Goal: Information Seeking & Learning: Find specific fact

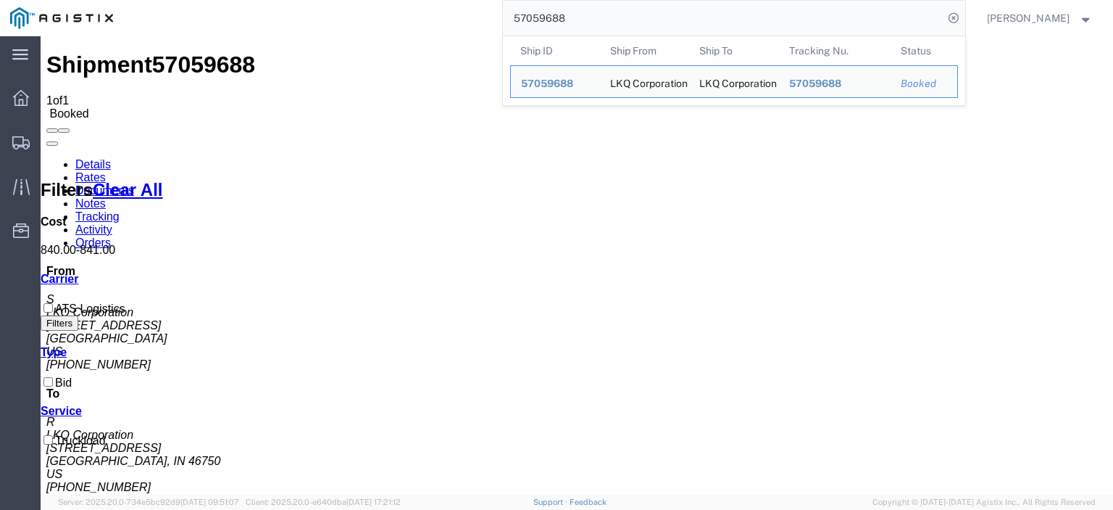
drag, startPoint x: 609, startPoint y: 14, endPoint x: 359, endPoint y: -6, distance: 250.1
click at [359, 0] on html "main_menu Created with Sketch. Collapse Menu Dashboard Shipments Traffic Resour…" at bounding box center [556, 255] width 1113 height 510
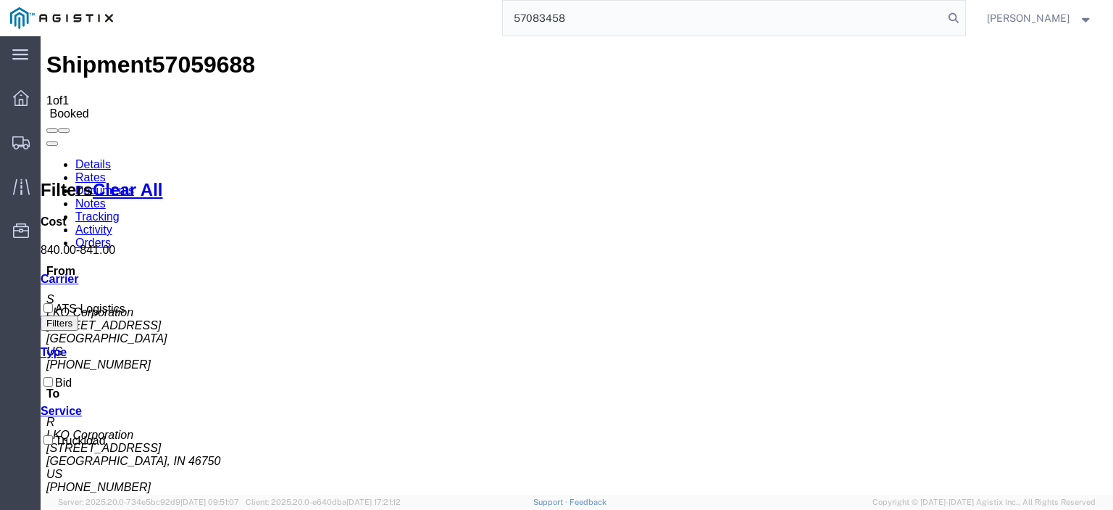
type input "57083458"
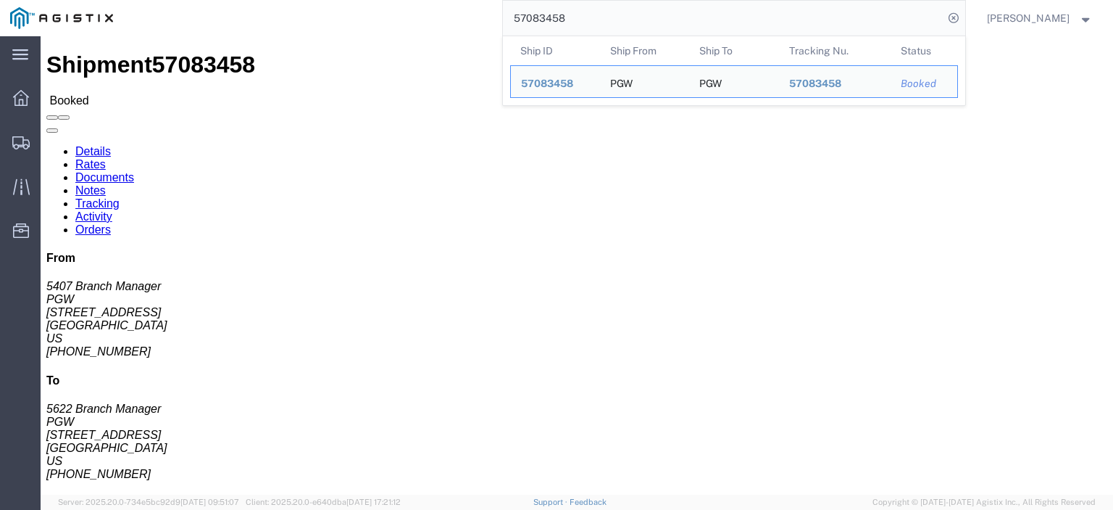
drag, startPoint x: 131, startPoint y: 167, endPoint x: 14, endPoint y: 169, distance: 116.7
click address "PGW (5407 Branch Manager) [STREET_ADDRESS] [PHONE_NUMBER] [EMAIL_ADDRESS][DOMAI…"
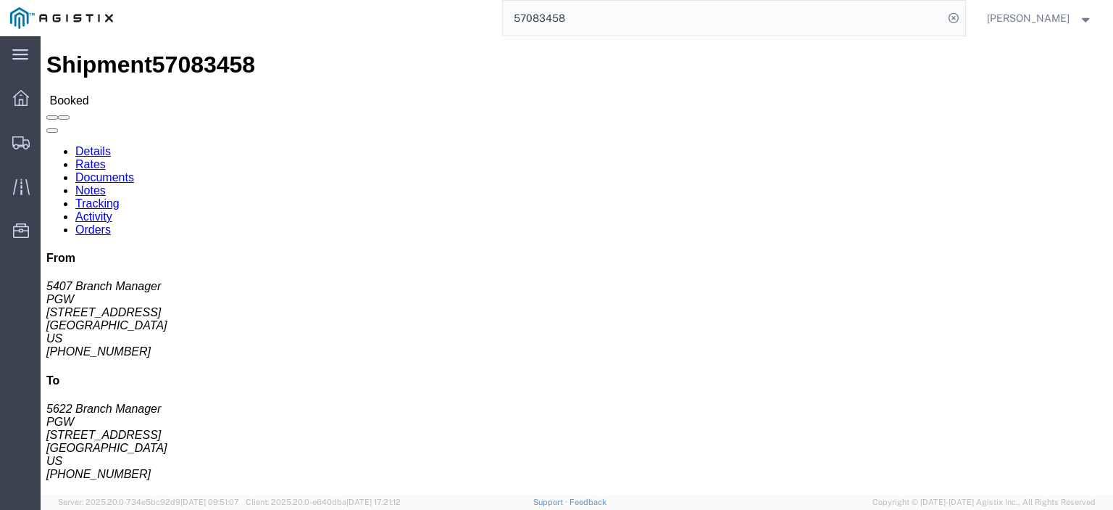
copy address "[STREET_ADDRESS]"
drag, startPoint x: 254, startPoint y: 182, endPoint x: 212, endPoint y: 172, distance: 43.9
click address "PGW (5622 Branch Manager) 5622 [STREET_ADDRESS] [PHONE_NUMBER] [EMAIL_ADDRESS][…"
drag, startPoint x: 215, startPoint y: 169, endPoint x: 261, endPoint y: 180, distance: 47.8
click address "PGW (5622 Branch Manager) 5622 [STREET_ADDRESS] [PHONE_NUMBER] [EMAIL_ADDRESS][…"
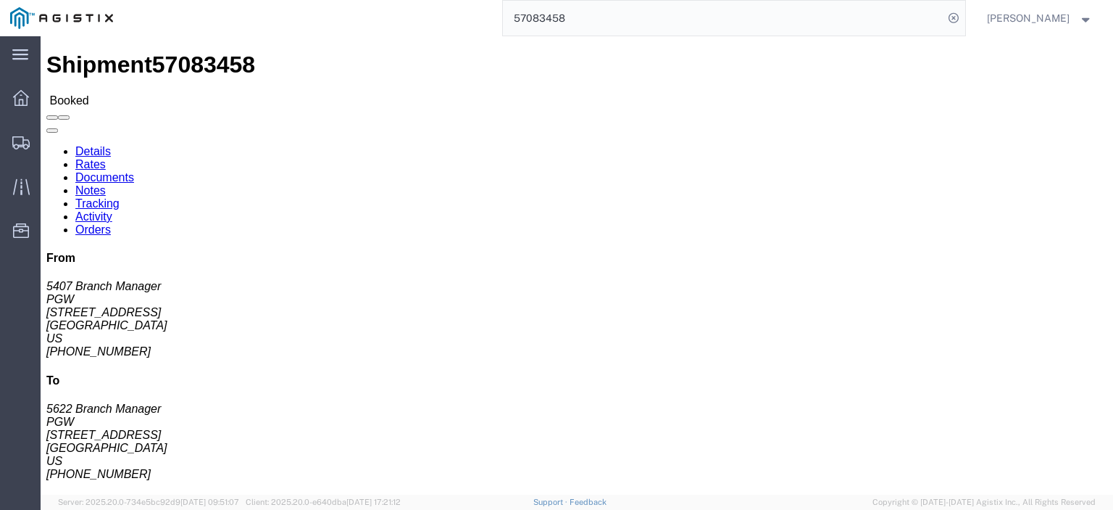
copy address "[STREET_ADDRESS]"
drag, startPoint x: 238, startPoint y: 151, endPoint x: 204, endPoint y: 141, distance: 35.1
click div "Ship To PGW (5622 Branch Manager) [STREET_ADDRESS] [PHONE_NUMBER] [EMAIL_ADDRES…"
copy address "PGW (5622 Branch Manager) 5622"
drag, startPoint x: 323, startPoint y: 197, endPoint x: 200, endPoint y: 198, distance: 122.5
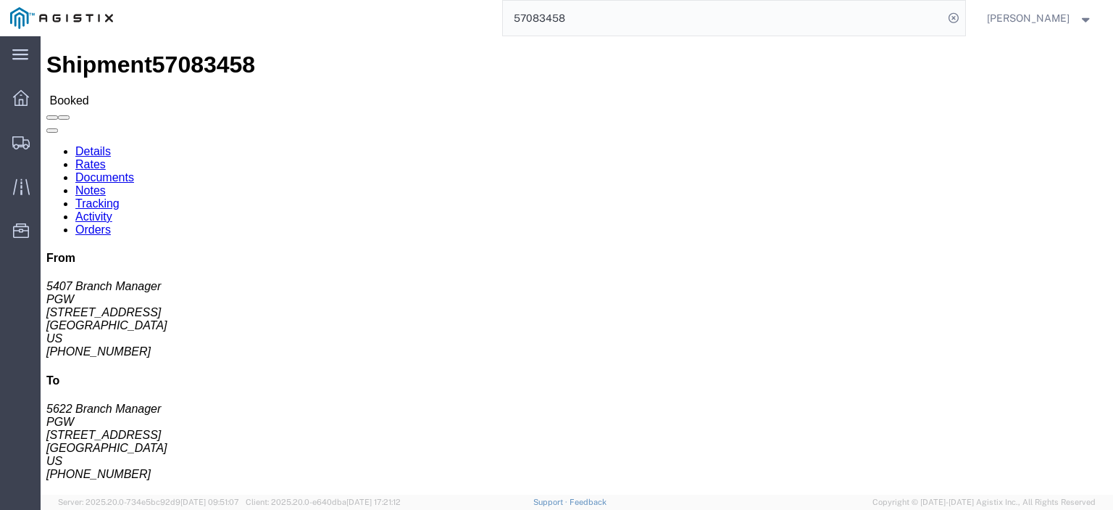
click div "Ship To PGW (5622 Branch Manager) [STREET_ADDRESS] [PHONE_NUMBER] [EMAIL_ADDRES…"
copy address "[GEOGRAPHIC_DATA]"
drag, startPoint x: 354, startPoint y: 238, endPoint x: 208, endPoint y: 244, distance: 146.5
click div "Ship To PGW (5622 Branch Manager) [STREET_ADDRESS] [PHONE_NUMBER] [EMAIL_ADDRES…"
copy address "[EMAIL_ADDRESS][DOMAIN_NAME]"
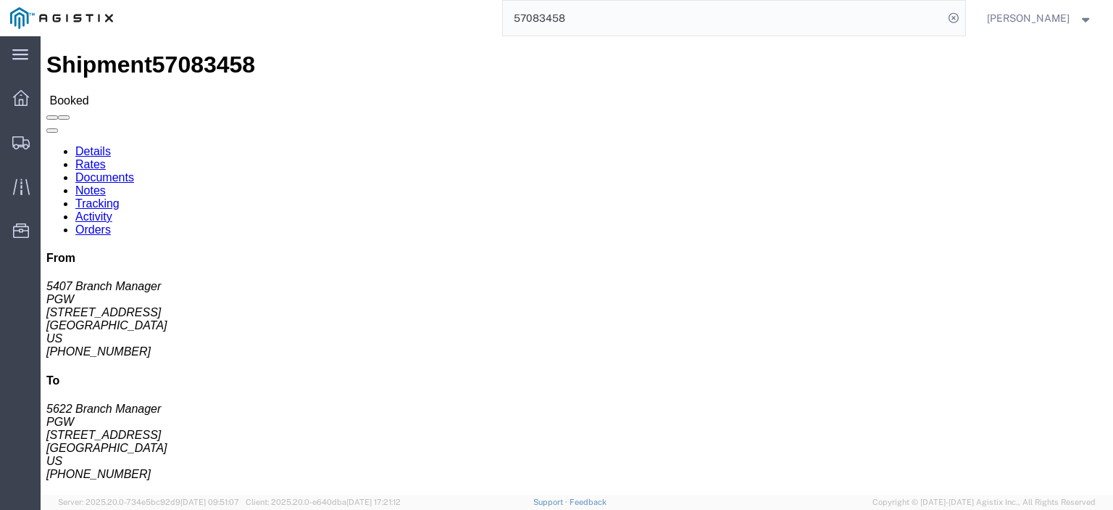
drag, startPoint x: 281, startPoint y: 226, endPoint x: 206, endPoint y: 230, distance: 75.5
click div "Ship To PGW (5622 Branch Manager) [STREET_ADDRESS] [PHONE_NUMBER] [EMAIL_ADDRES…"
drag, startPoint x: 212, startPoint y: 229, endPoint x: 288, endPoint y: 237, distance: 75.8
click address "PGW (5622 Branch Manager) 5622 [STREET_ADDRESS] [PHONE_NUMBER] [EMAIL_ADDRESS][…"
drag, startPoint x: 279, startPoint y: 228, endPoint x: 199, endPoint y: 230, distance: 80.5
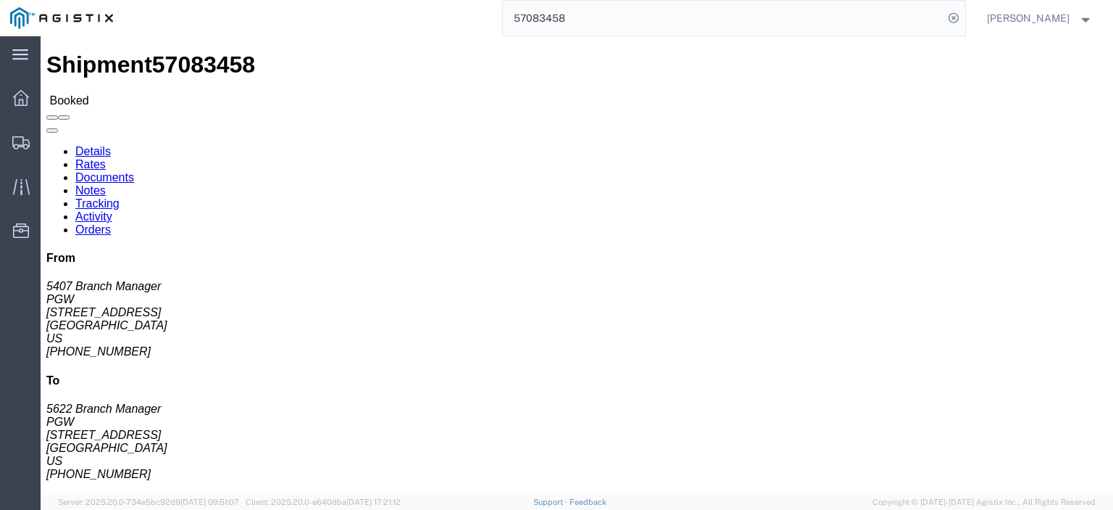
click div "Ship To PGW (5622 Branch Manager) [STREET_ADDRESS] [PHONE_NUMBER] [EMAIL_ADDRES…"
copy address "[PHONE_NUMBER]"
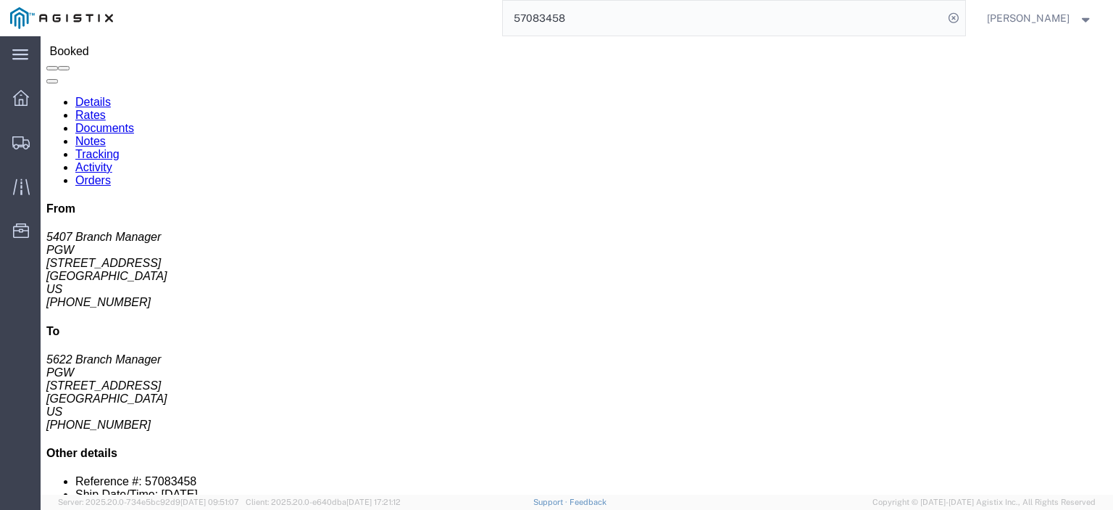
scroll to position [72, 0]
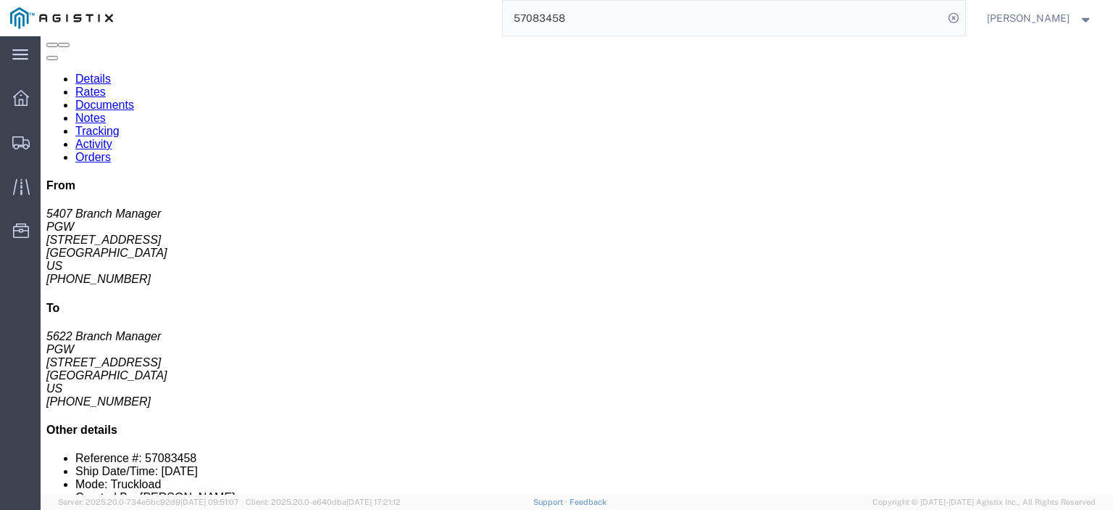
click link "Rates"
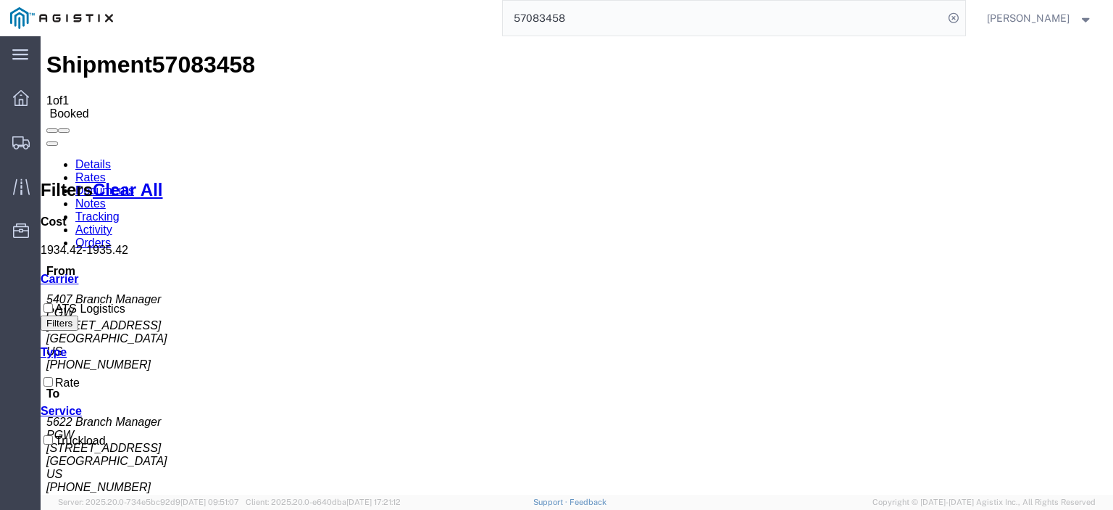
click at [106, 197] on link "Notes" at bounding box center [90, 203] width 30 height 12
